Goal: Transaction & Acquisition: Obtain resource

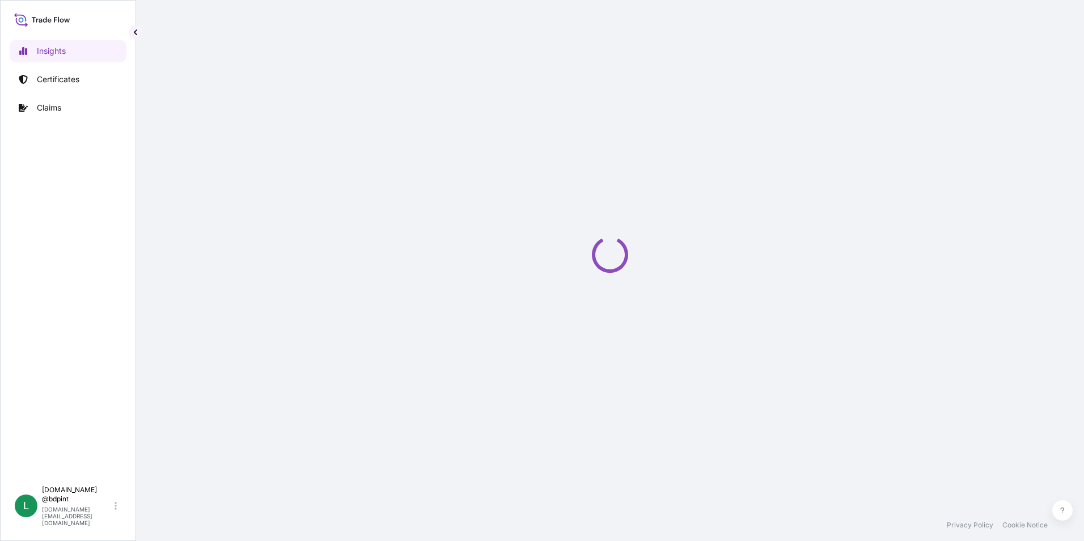
select select "2025"
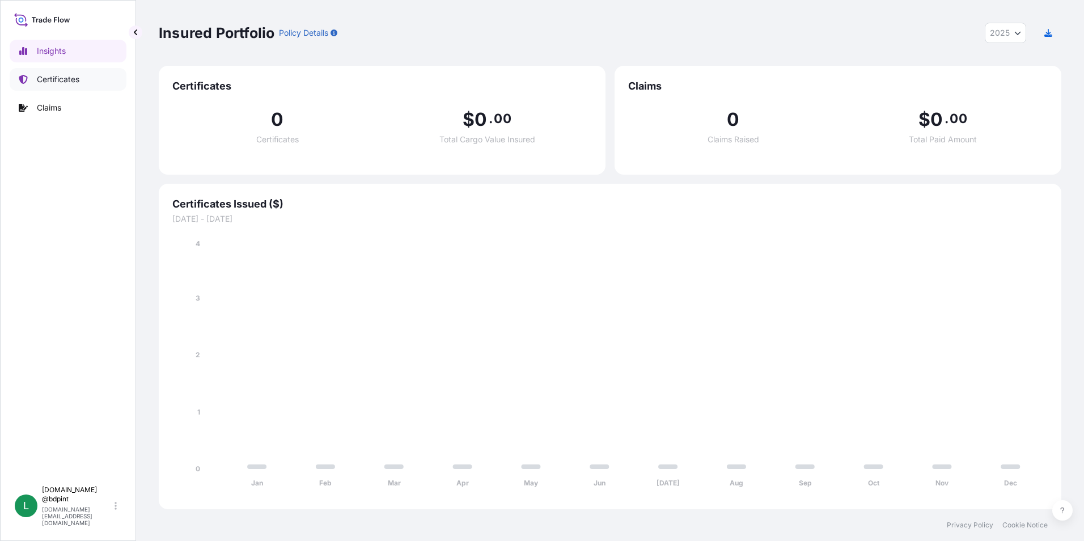
click at [49, 81] on p "Certificates" at bounding box center [58, 79] width 43 height 11
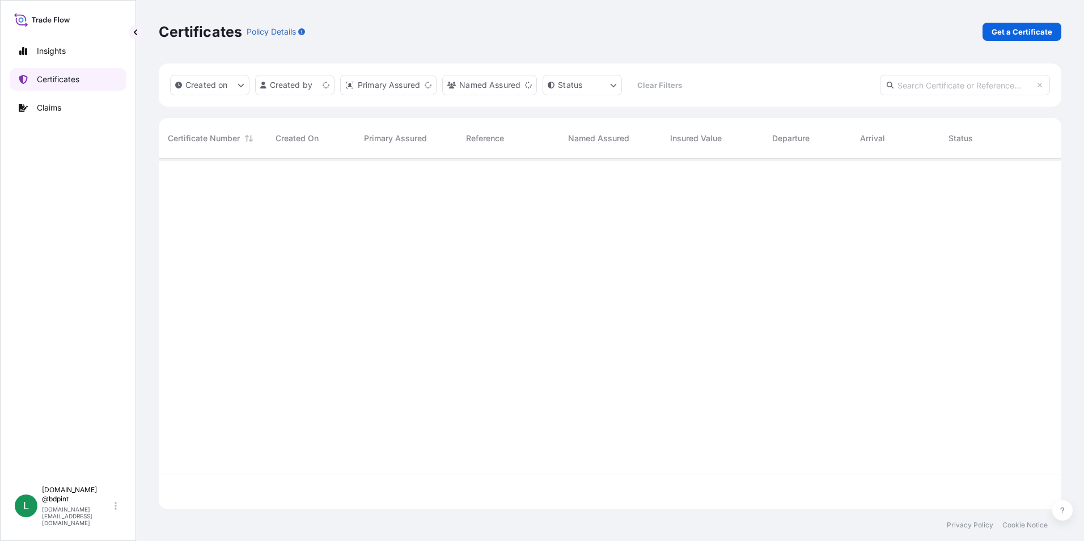
scroll to position [348, 894]
click at [1023, 37] on p "Get a Certificate" at bounding box center [1022, 31] width 61 height 11
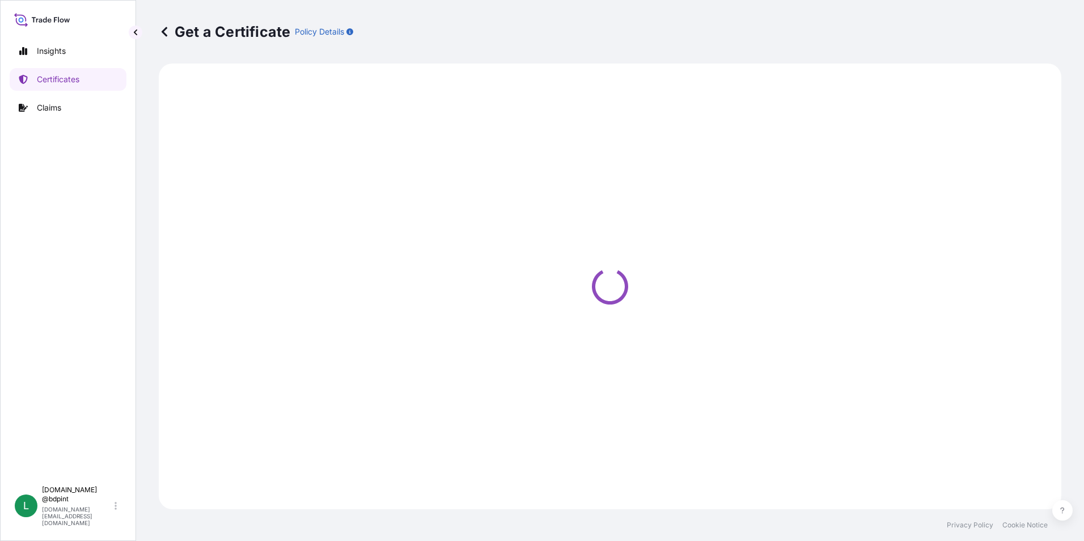
select select "Barge"
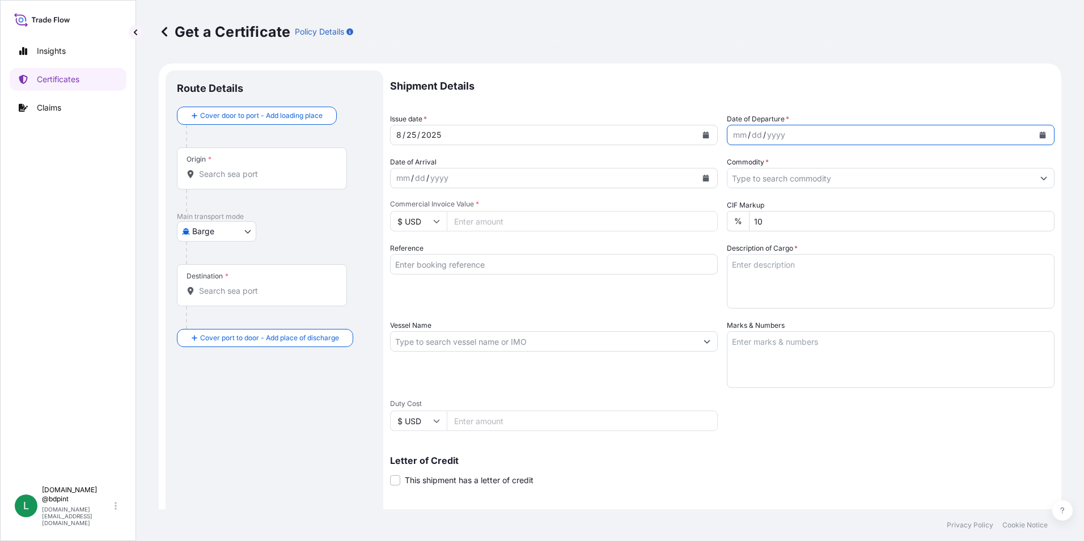
click at [1040, 136] on icon "Calendar" at bounding box center [1043, 135] width 6 height 7
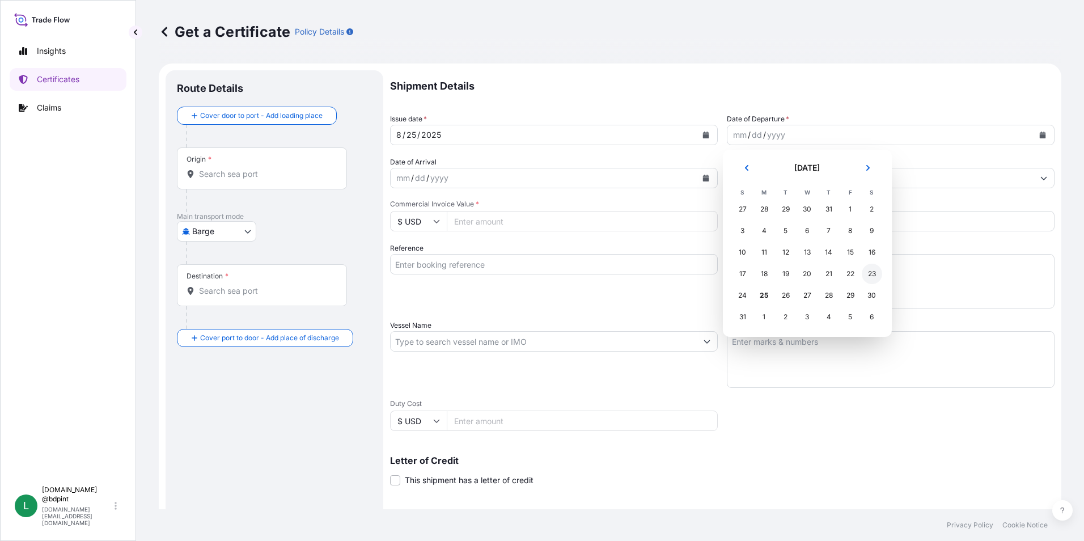
click at [867, 271] on div "23" at bounding box center [872, 274] width 20 height 20
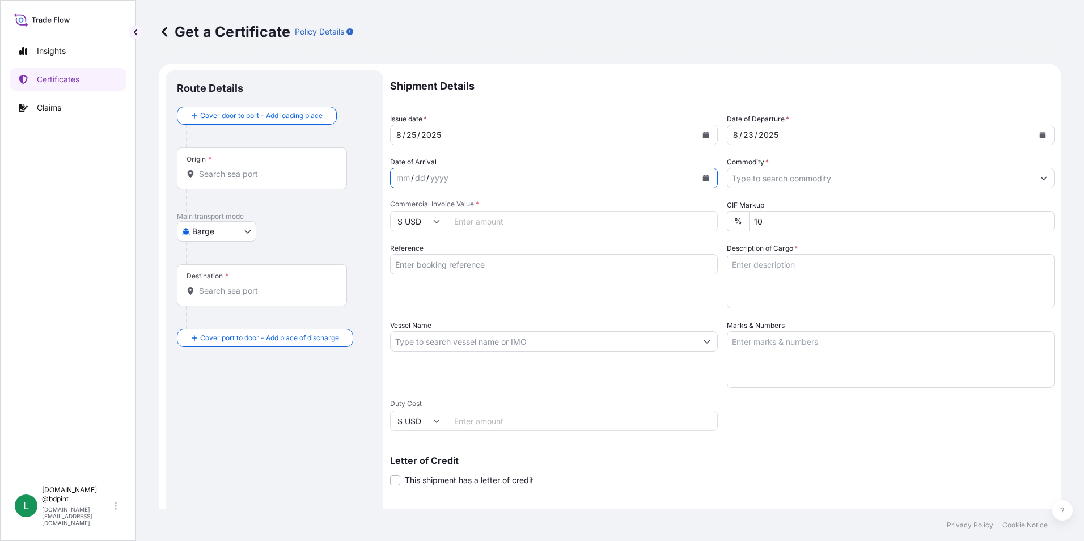
click at [703, 178] on icon "Calendar" at bounding box center [706, 178] width 6 height 7
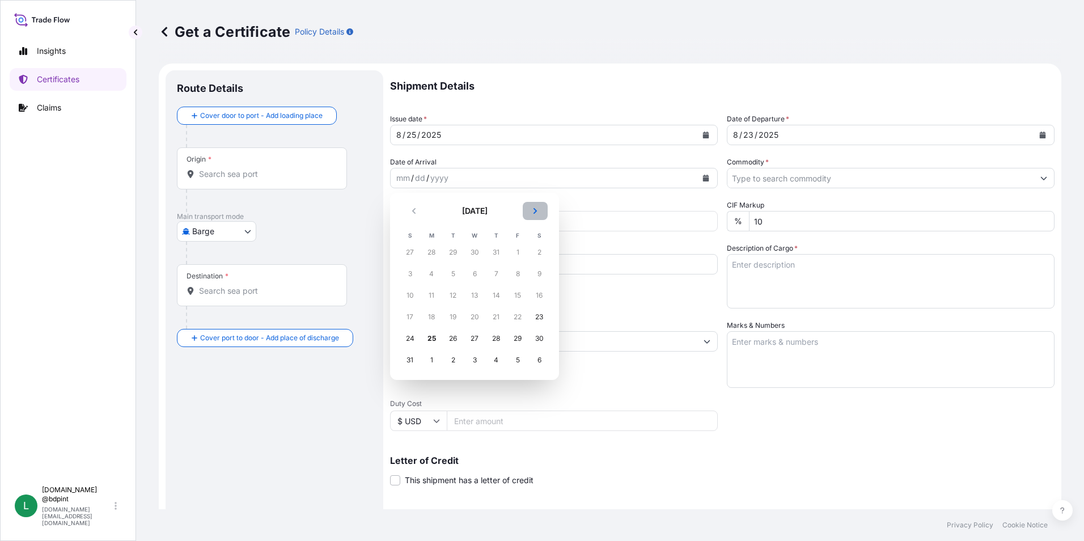
click at [537, 210] on button "Next" at bounding box center [535, 211] width 25 height 18
click at [518, 298] on div "19" at bounding box center [518, 295] width 20 height 20
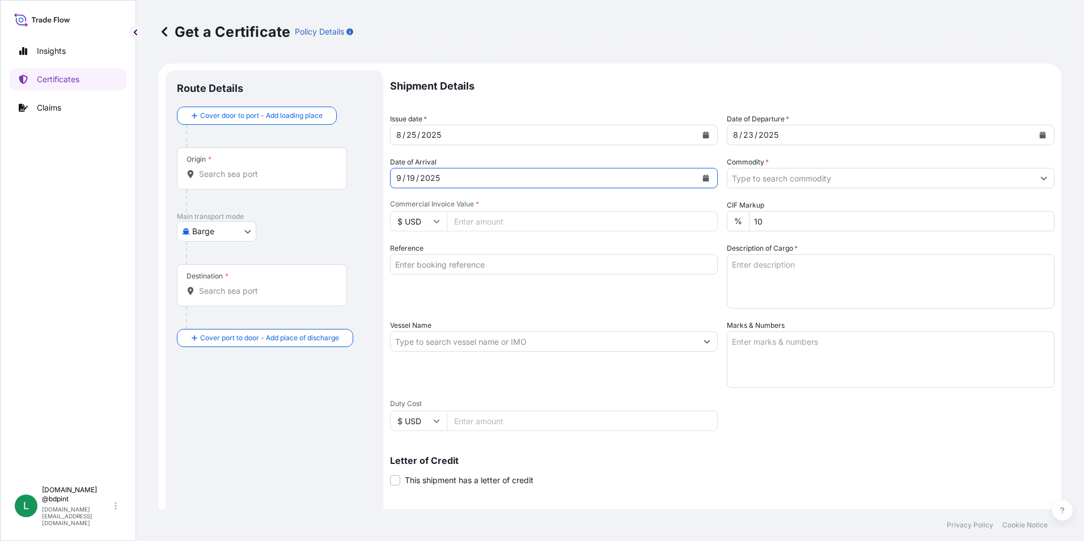
click at [908, 178] on input "Commodity *" at bounding box center [881, 178] width 306 height 20
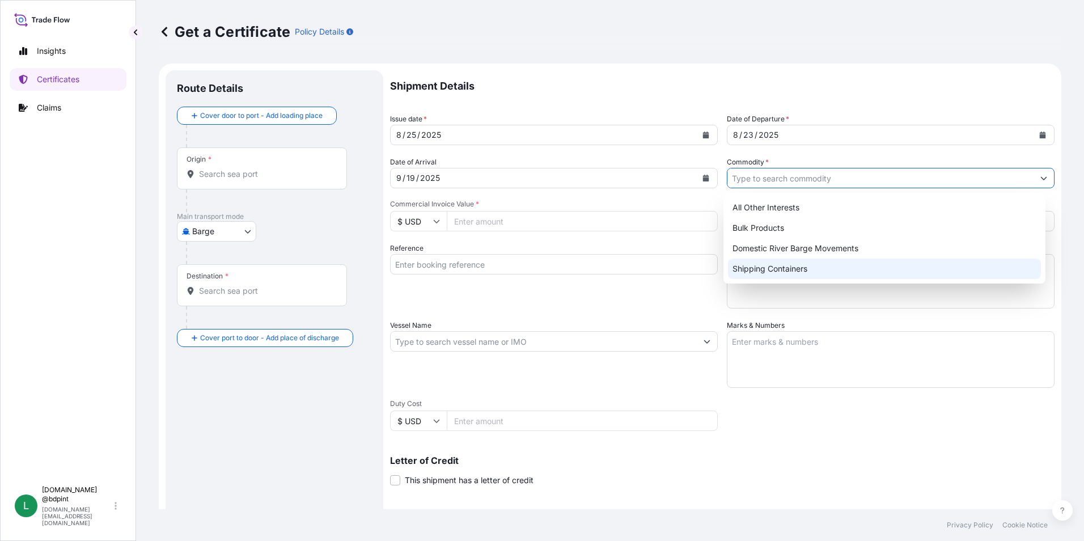
click at [762, 269] on div "Shipping Containers" at bounding box center [885, 269] width 314 height 20
type input "Shipping Containers"
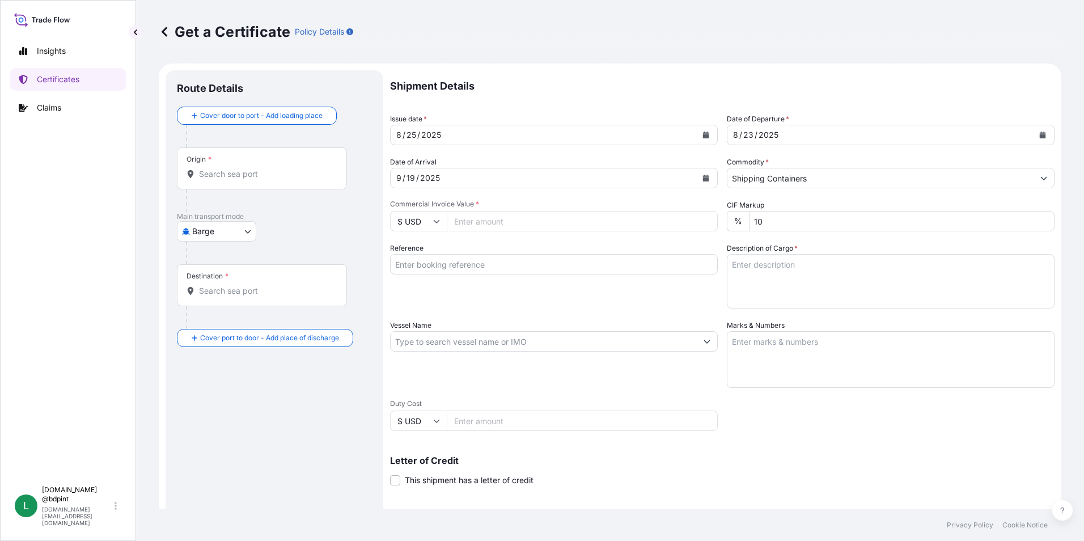
click at [534, 225] on input "Commercial Invoice Value *" at bounding box center [582, 221] width 271 height 20
type input "88148.02"
click at [571, 341] on input "Vessel Name" at bounding box center [544, 341] width 306 height 20
drag, startPoint x: 420, startPoint y: 264, endPoint x: 497, endPoint y: 264, distance: 77.7
click at [420, 264] on input "Reference" at bounding box center [554, 264] width 328 height 20
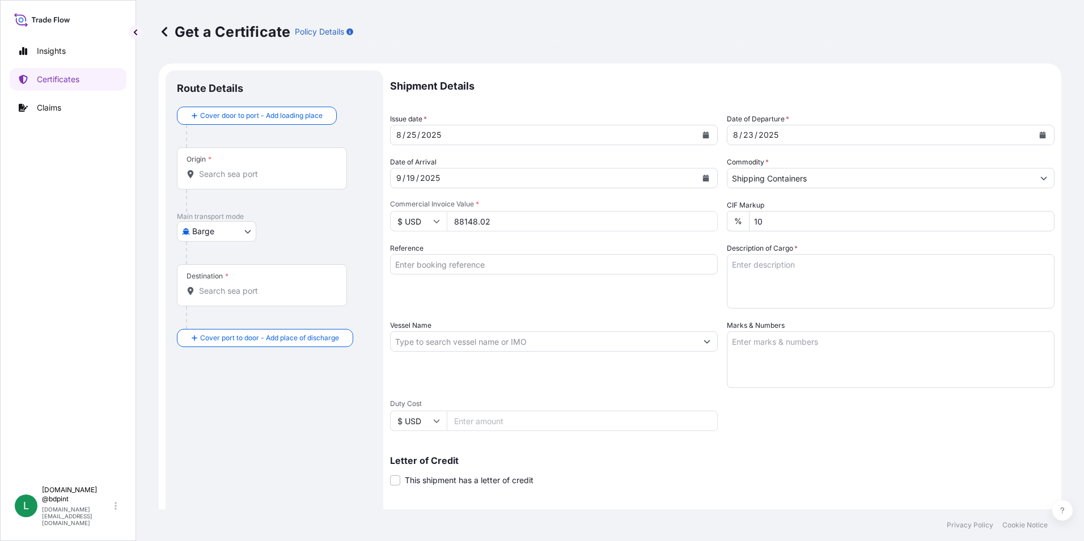
paste input "80000109142"
click at [490, 263] on input "80000109142" at bounding box center [554, 264] width 328 height 20
paste input "PE-069/25"
type input "80000109142 PE-069/25"
click at [817, 270] on textarea "Description of Cargo *" at bounding box center [891, 281] width 328 height 54
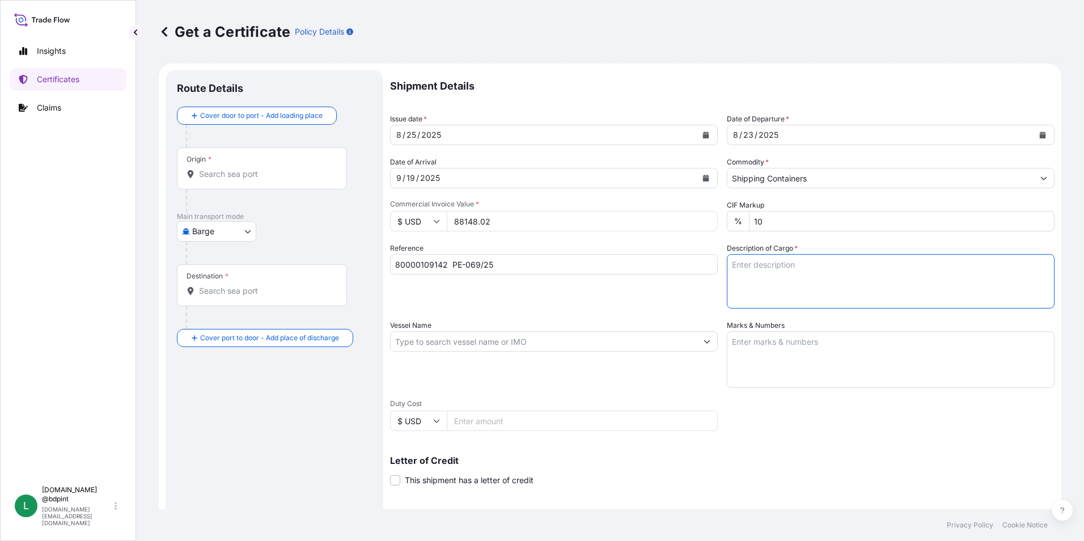
paste textarea "BAR 160 16008\"
click at [818, 290] on textarea "BAR 160 16008\" at bounding box center [891, 281] width 328 height 54
paste textarea "LUBRICATING OIL ADDITIVES"
click at [856, 274] on textarea "BAR 160 16008\ LUBRICATING OIL ADDITIVES" at bounding box center [891, 281] width 328 height 54
click at [859, 280] on textarea "BAR 160 16008\ LUBRICATING OIL ADDITIVES" at bounding box center [891, 281] width 328 height 54
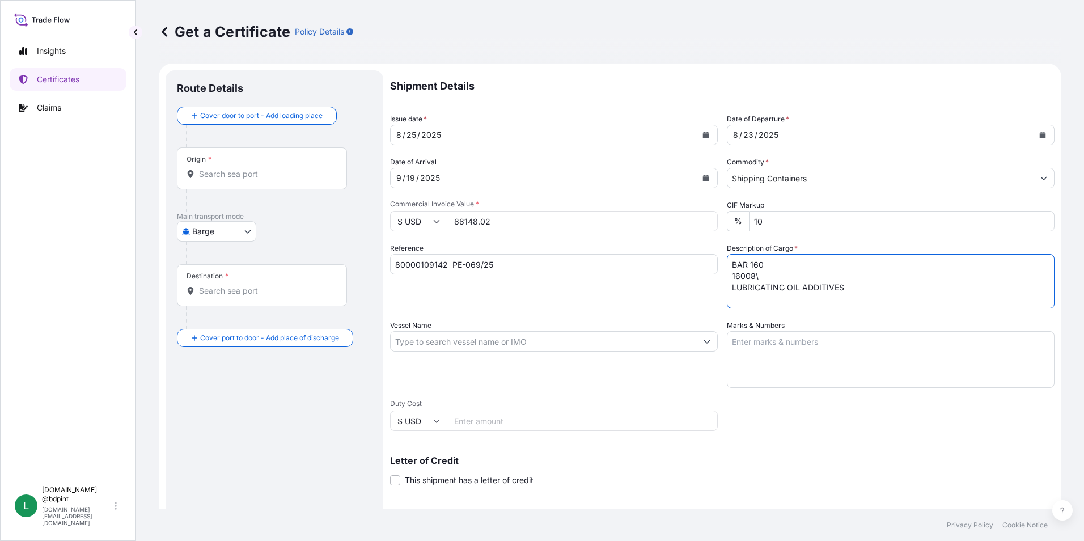
click at [859, 285] on textarea "BAR 160 16008\ LUBRICATING OIL ADDITIVES" at bounding box center [891, 281] width 328 height 54
type textarea "BAR 160 16008\ LUBRICATING OIL ADDITIVES 1 TANK"
click at [476, 335] on input "Vessel Name" at bounding box center [544, 341] width 306 height 20
paste input "GSL NICOLETTA"
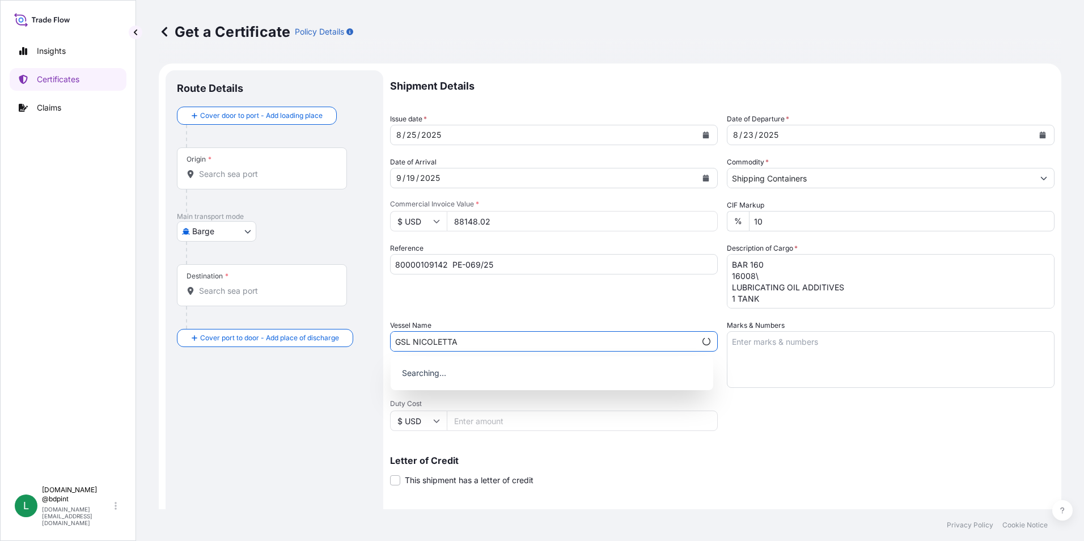
type input "GSL NICOLETTA"
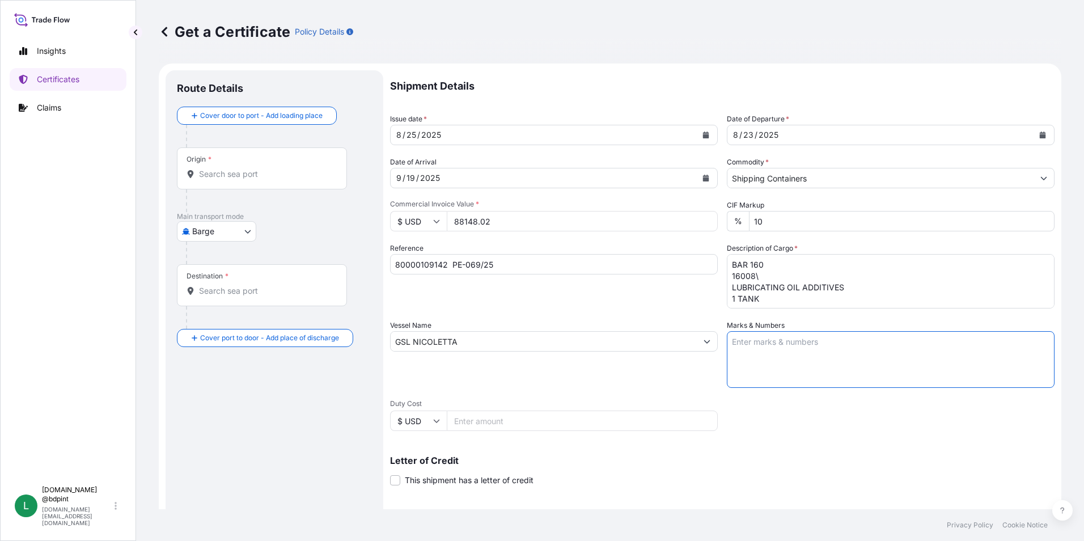
click at [857, 352] on textarea "Marks & Numbers" at bounding box center [891, 359] width 328 height 57
paste textarea "CONSIGNEE CONSIGNEE ORDER REFERENCE NUMBER SHIPPER ORDER NUMBER (LZ ORDER NUMBE…"
type textarea "CONSIGNEE CONSIGNEE ORDER REFERENCE NUMBER SHIPPER ORDER NUMBER (LZ ORDER NUMBE…"
click at [208, 237] on body "Insights Certificates Claims L [DOMAIN_NAME] @bdpint [DOMAIN_NAME][EMAIL_ADDRES…" at bounding box center [542, 270] width 1084 height 541
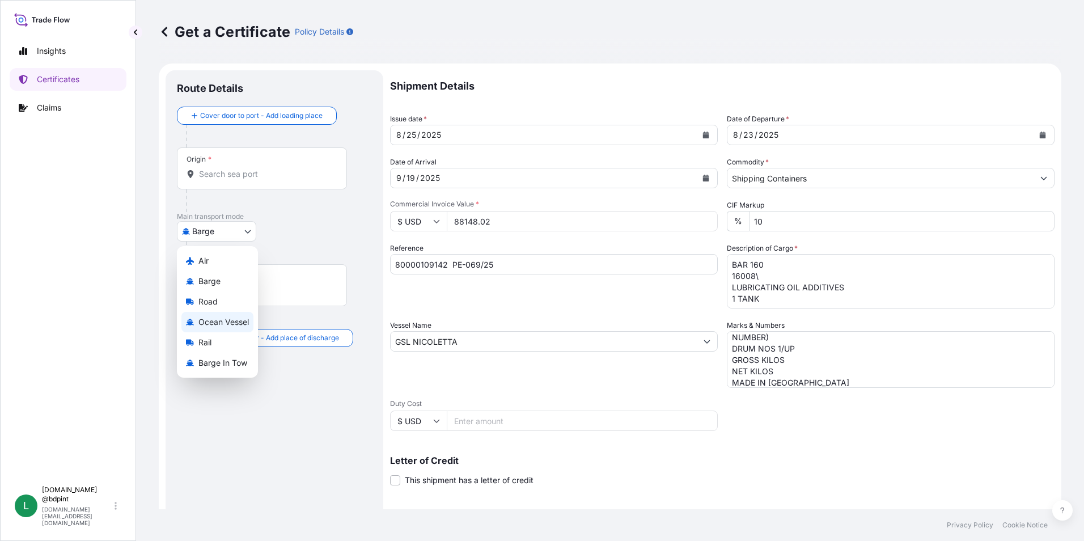
click at [222, 324] on span "Ocean Vessel" at bounding box center [223, 321] width 50 height 11
select select "Ocean Vessel"
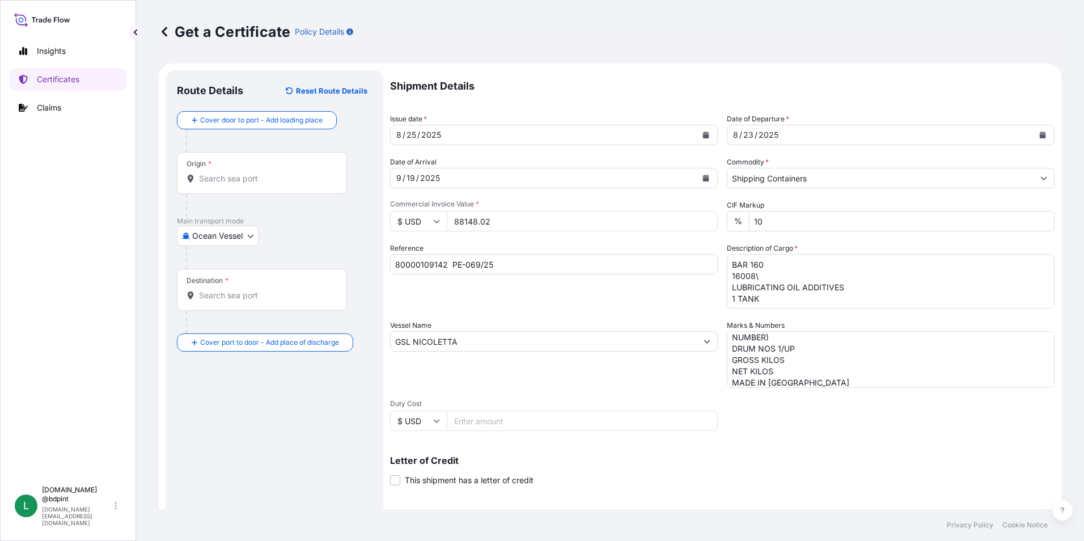
click at [238, 174] on input "Origin *" at bounding box center [266, 178] width 134 height 11
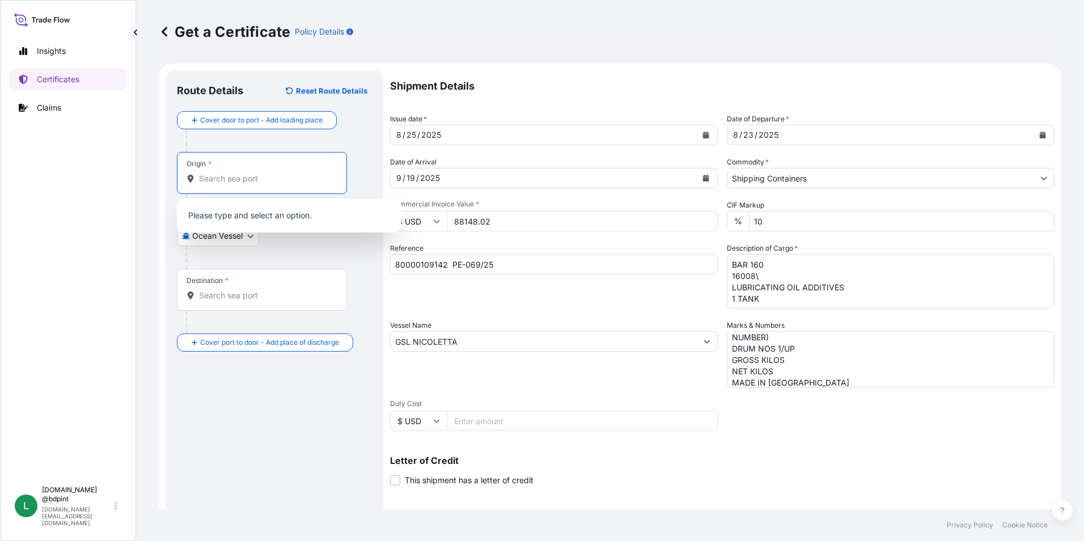
paste input "USHOU"
click at [260, 223] on div "USHOU / IAH - [GEOGRAPHIC_DATA], [GEOGRAPHIC_DATA]" at bounding box center [289, 219] width 216 height 32
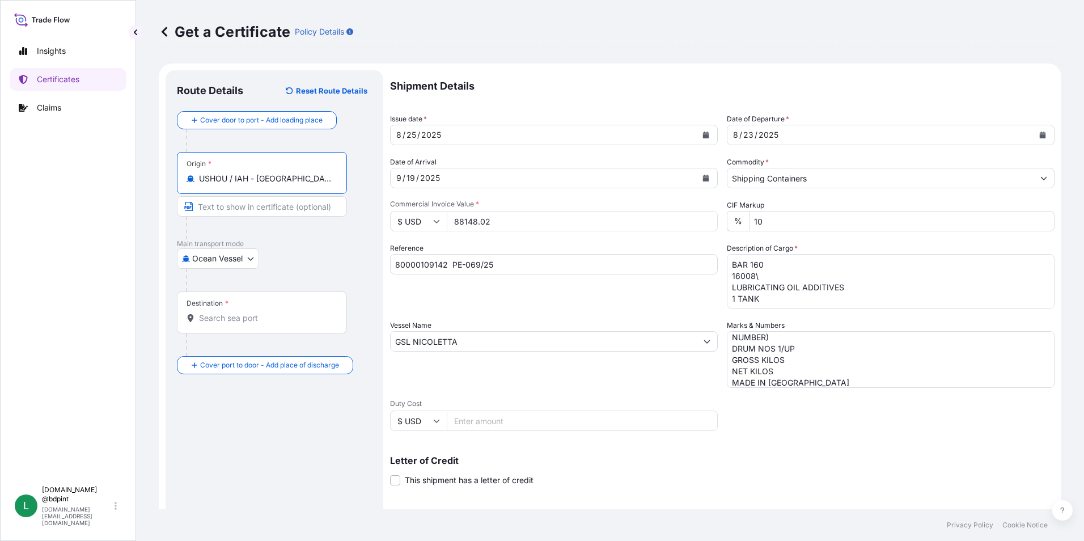
type input "USHOU / IAH - [GEOGRAPHIC_DATA], [GEOGRAPHIC_DATA]"
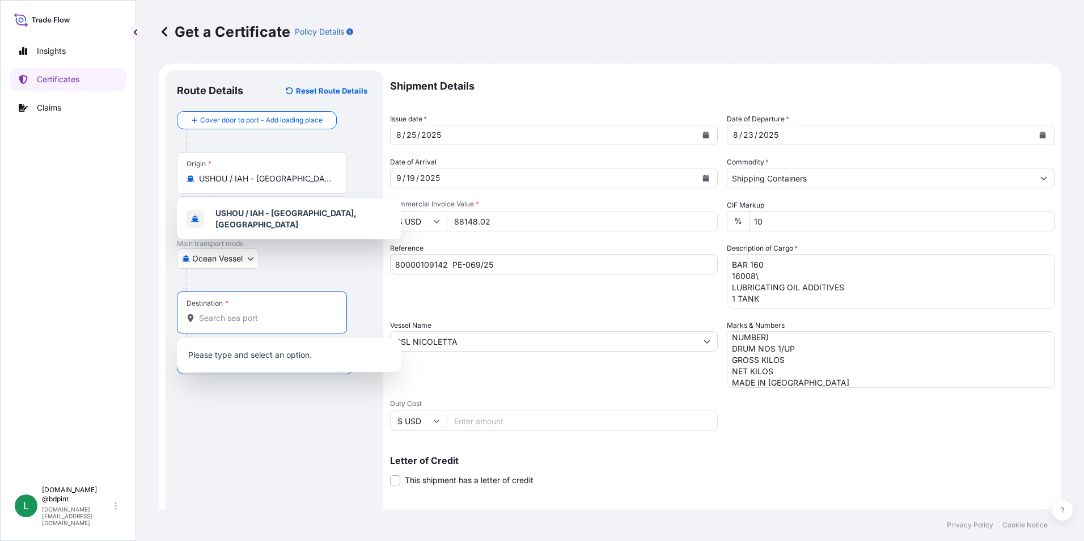
click at [254, 320] on input "Destination *" at bounding box center [266, 317] width 134 height 11
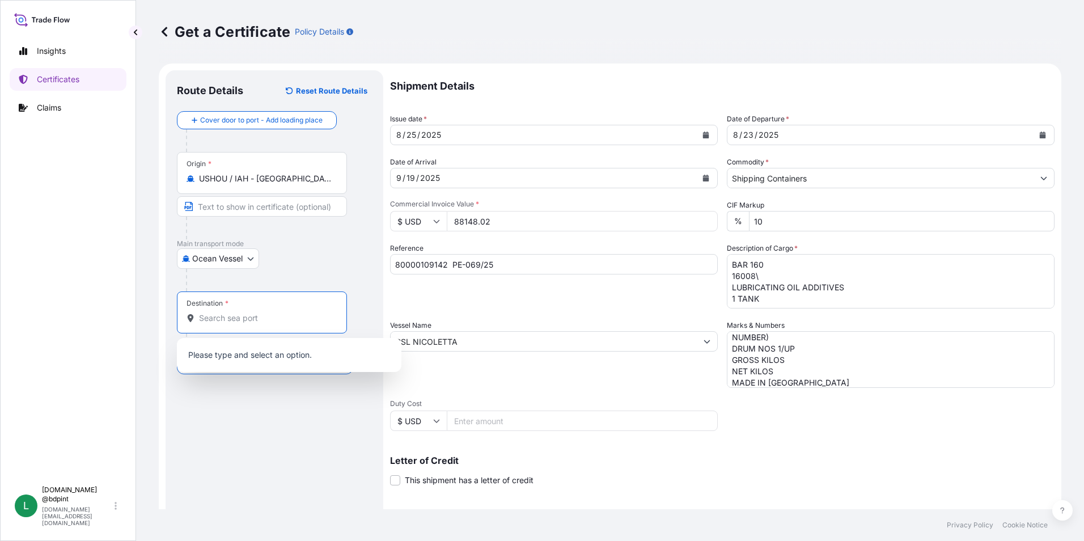
paste input "PECLL"
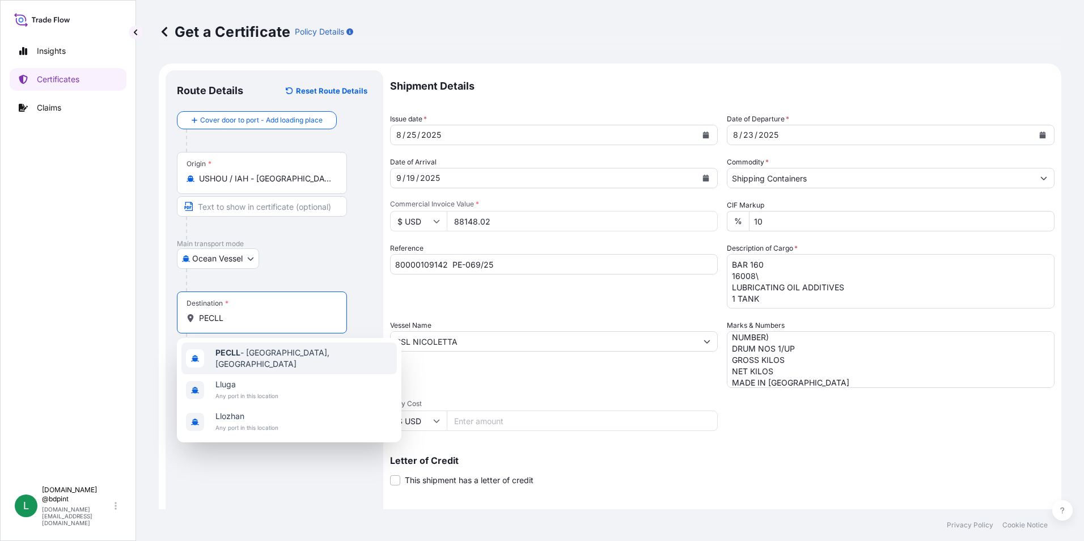
click at [271, 357] on span "PECLL - [GEOGRAPHIC_DATA], [GEOGRAPHIC_DATA]" at bounding box center [304, 358] width 177 height 23
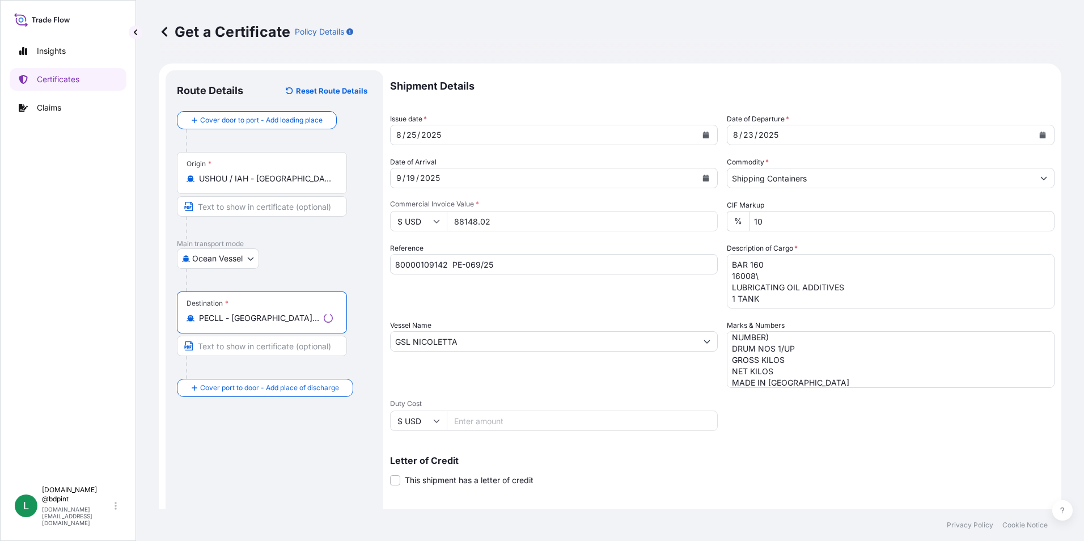
type input "PECLL - [GEOGRAPHIC_DATA], [GEOGRAPHIC_DATA]"
click at [262, 453] on div "Route Details Reset Route Details Cover door to port - Add loading place Place …" at bounding box center [274, 357] width 195 height 550
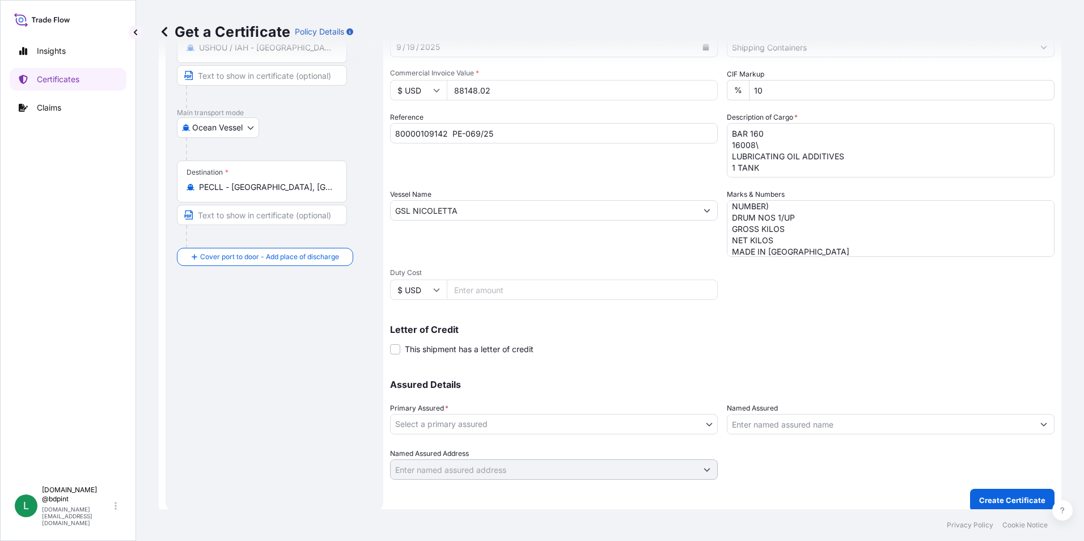
scroll to position [140, 0]
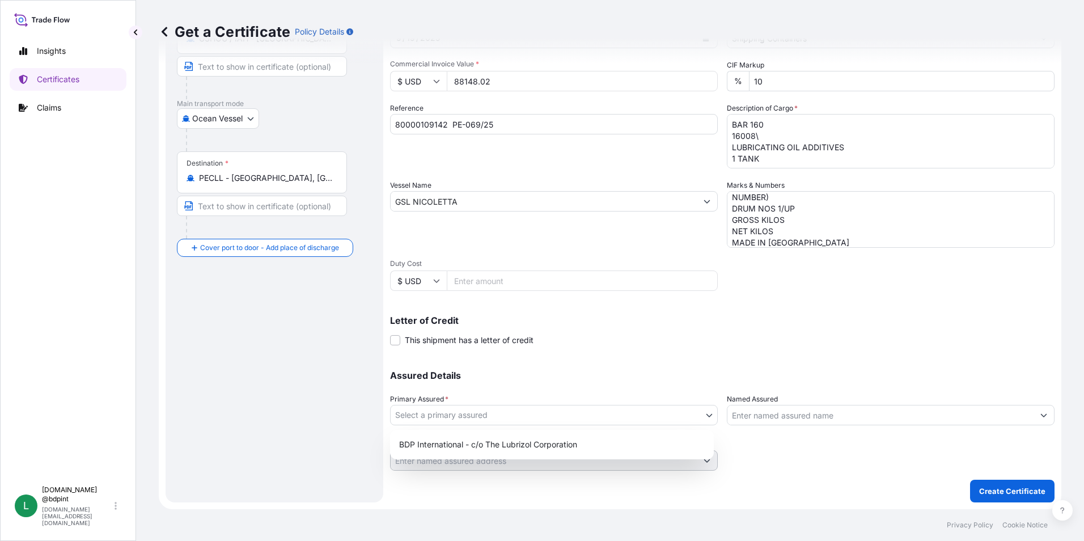
click at [569, 417] on body "Insights Certificates Claims L [DOMAIN_NAME] @bdpint [DOMAIN_NAME][EMAIL_ADDRES…" at bounding box center [542, 270] width 1084 height 541
click at [540, 449] on div "BDP International - c/o The Lubrizol Corporation" at bounding box center [552, 444] width 315 height 20
select select "31972"
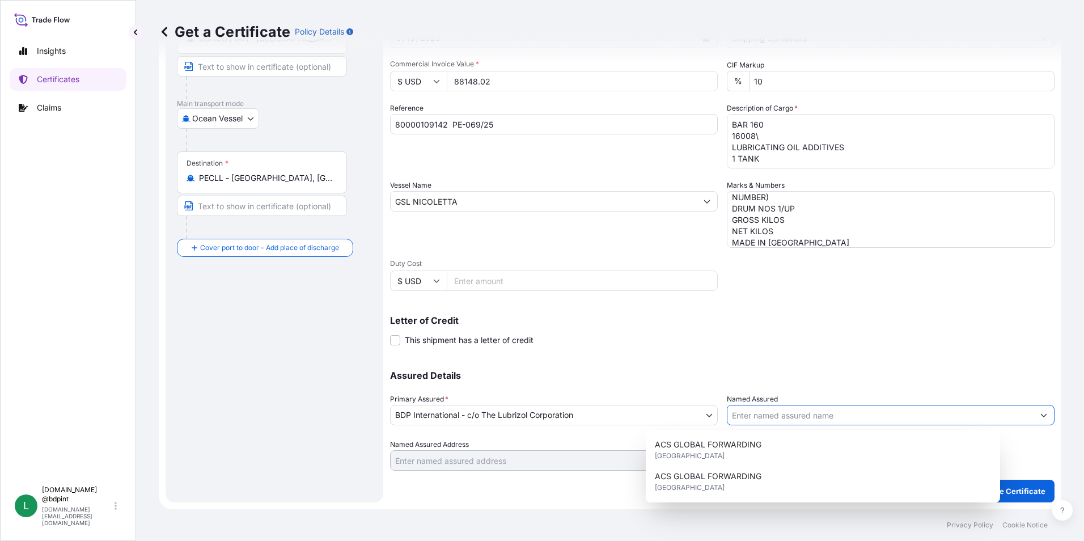
click at [753, 417] on input "Named Assured" at bounding box center [881, 415] width 306 height 20
paste input "BARCINO SAC"
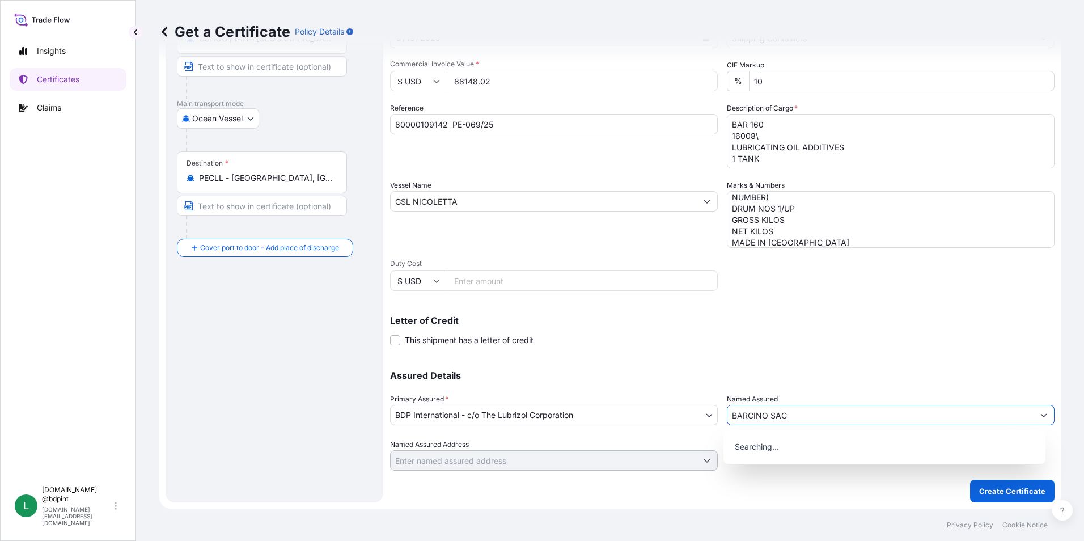
type input "BARCINO SAC"
click at [728, 344] on div "Letter of Credit This shipment has a letter of credit Letter of credit * Letter…" at bounding box center [722, 331] width 665 height 30
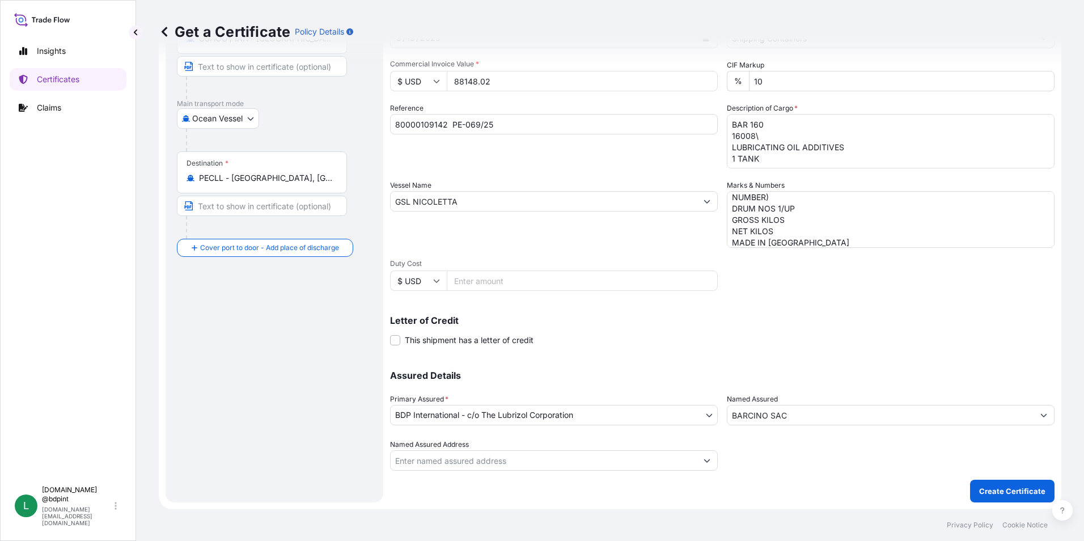
click at [808, 326] on div "Letter of Credit This shipment has a letter of credit Letter of credit * Letter…" at bounding box center [722, 331] width 665 height 30
click at [986, 495] on p "Create Certificate" at bounding box center [1012, 490] width 66 height 11
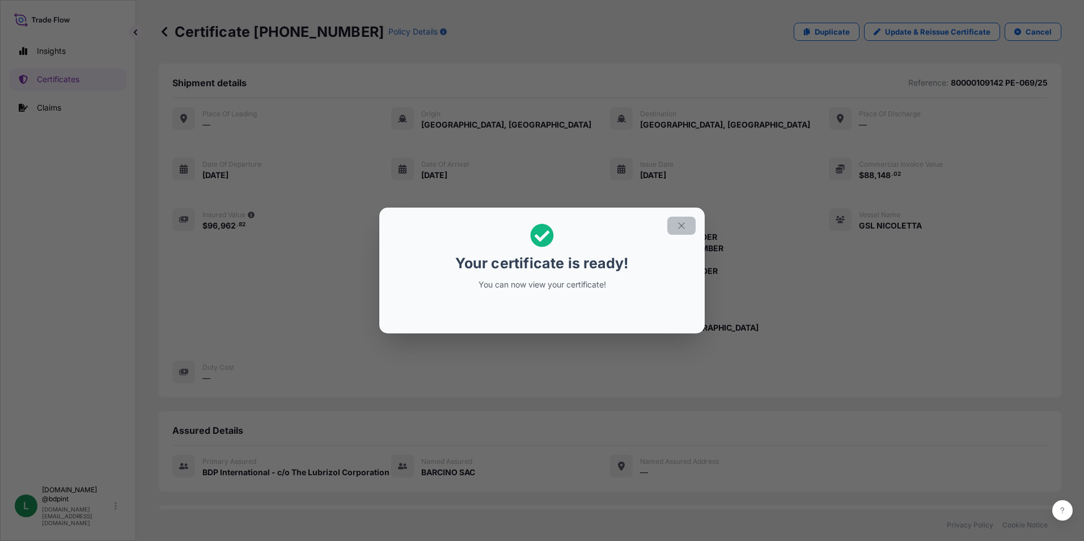
click at [678, 226] on icon "button" at bounding box center [682, 226] width 10 height 10
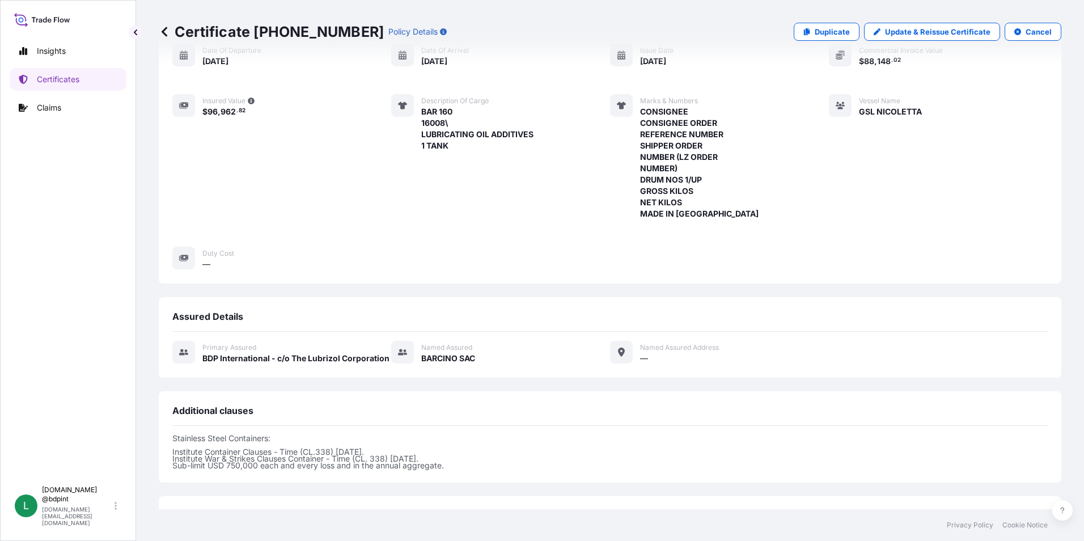
scroll to position [278, 0]
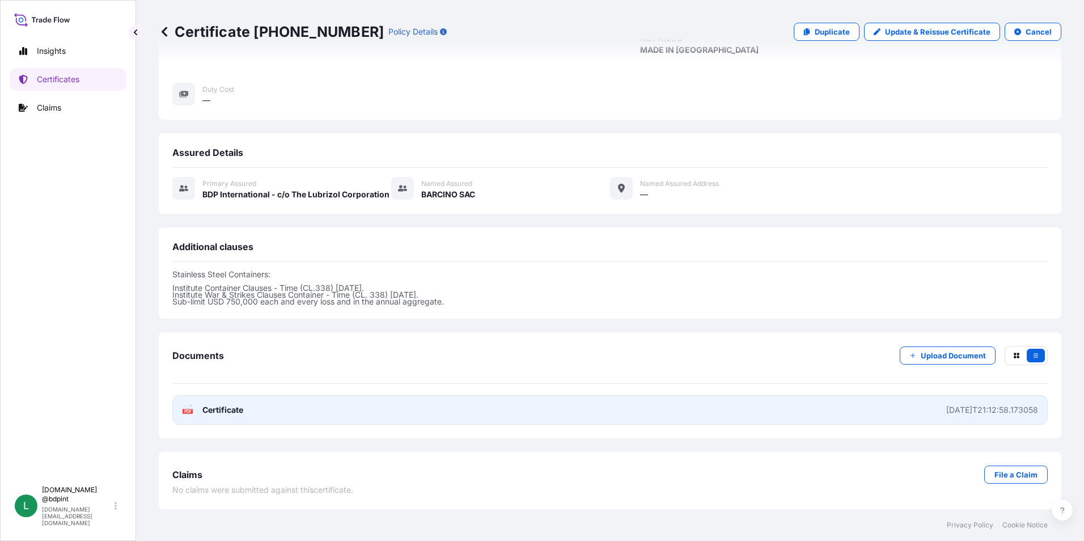
click at [486, 409] on link "PDF Certificate [DATE]T21:12:58.173058" at bounding box center [610, 409] width 876 height 29
